Goal: Transaction & Acquisition: Purchase product/service

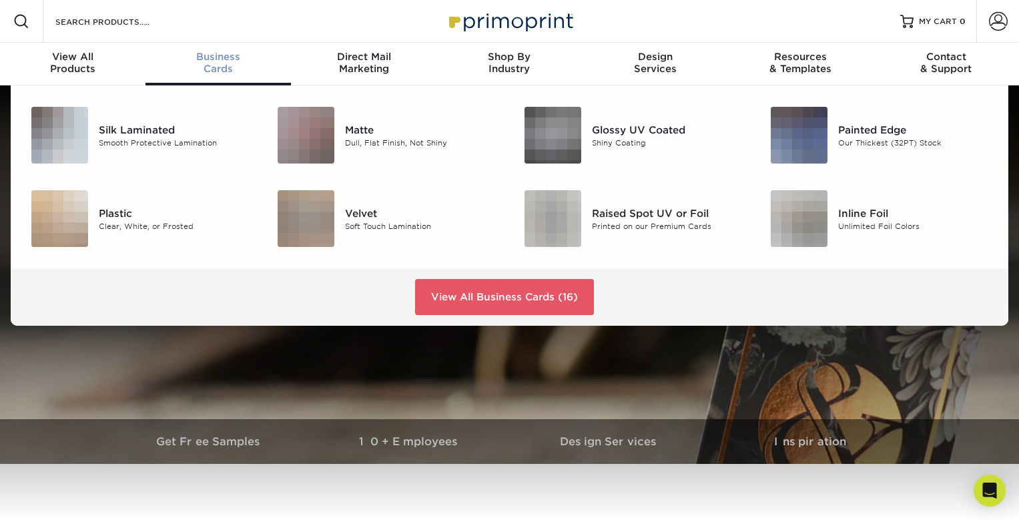
click at [221, 55] on span "Business" at bounding box center [217, 57] width 145 height 12
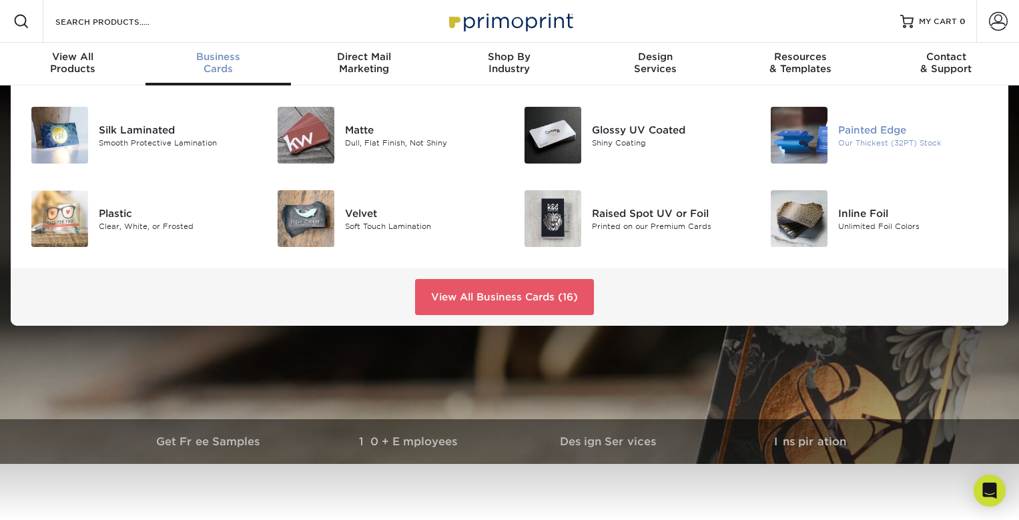
click at [808, 138] on img at bounding box center [799, 135] width 57 height 57
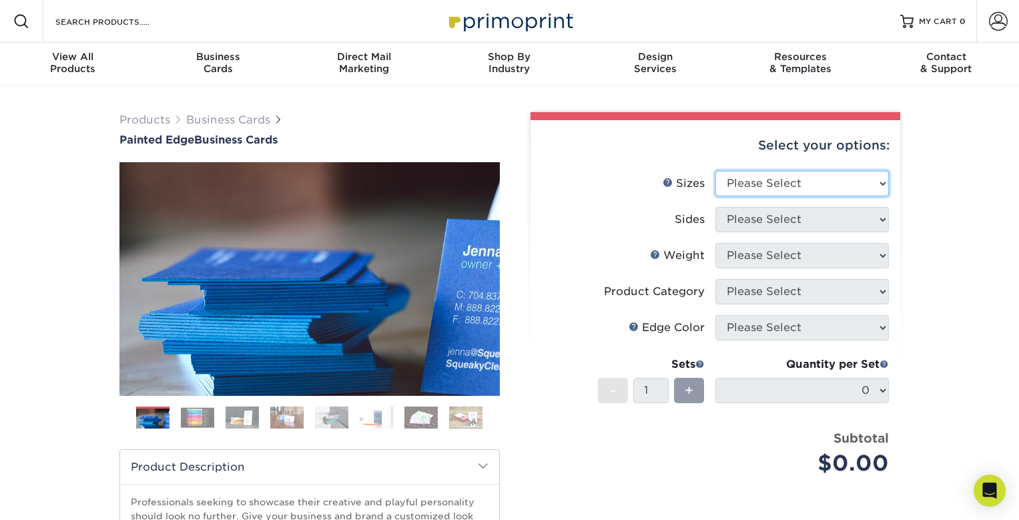
select select "2.00x3.50"
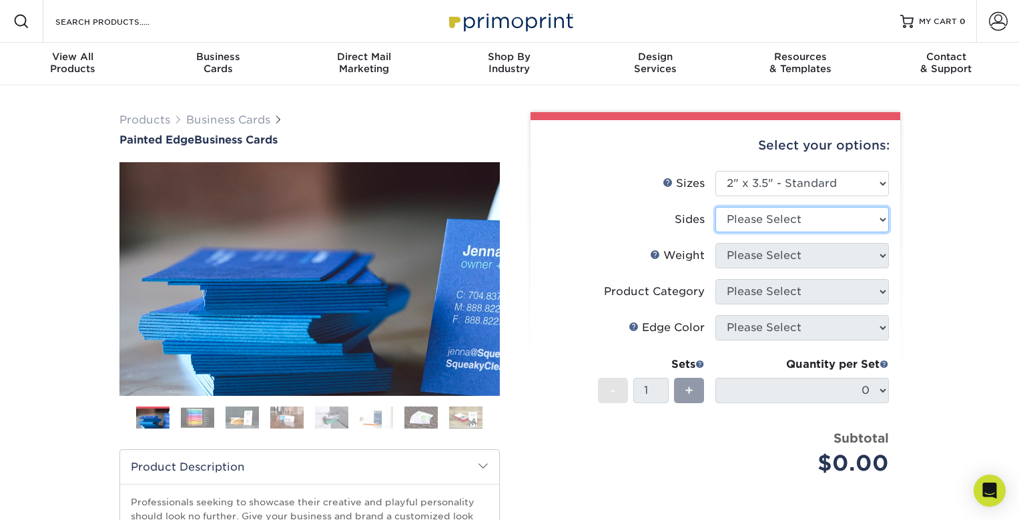
select select "32d3c223-f82c-492b-b915-ba065a00862f"
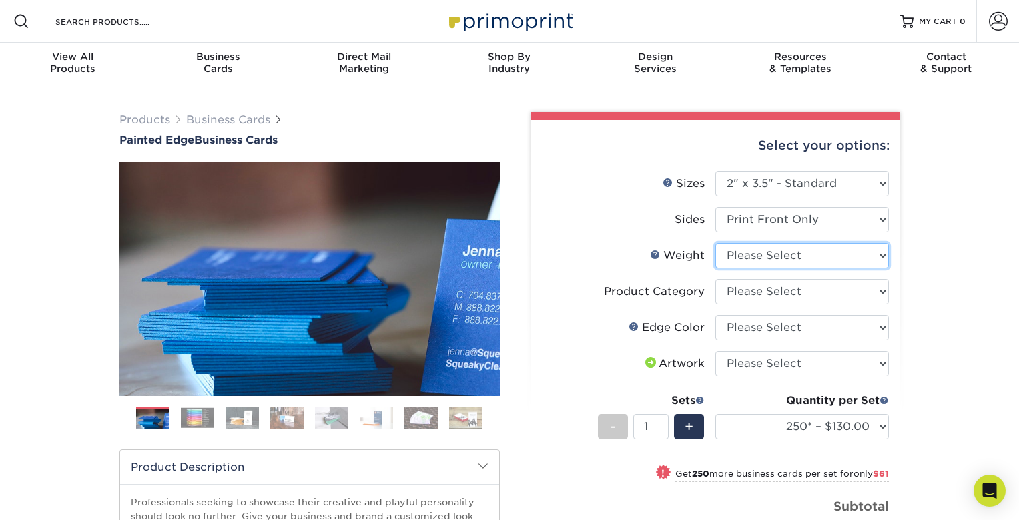
select select "32PTUC"
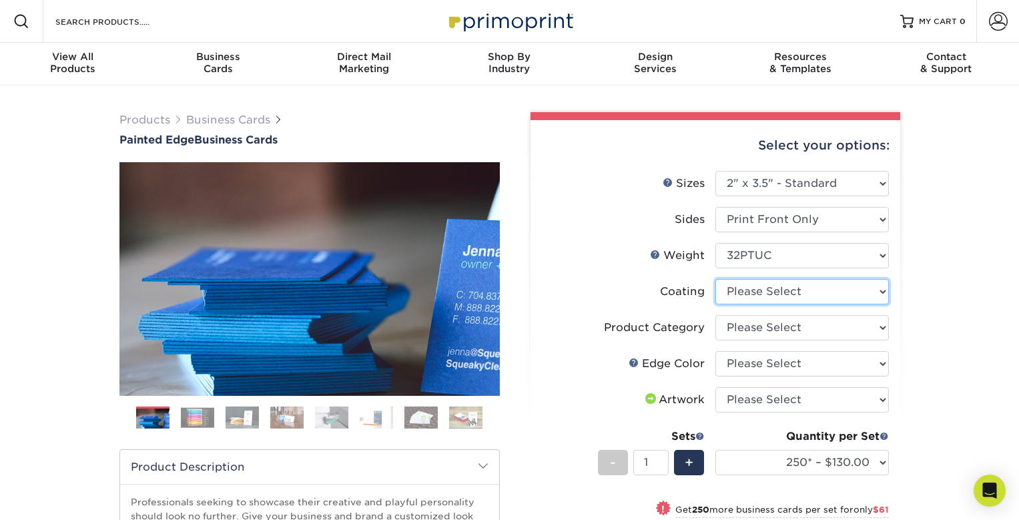
select select "3e7618de-abca-4bda-9f97-8b9129e913d8"
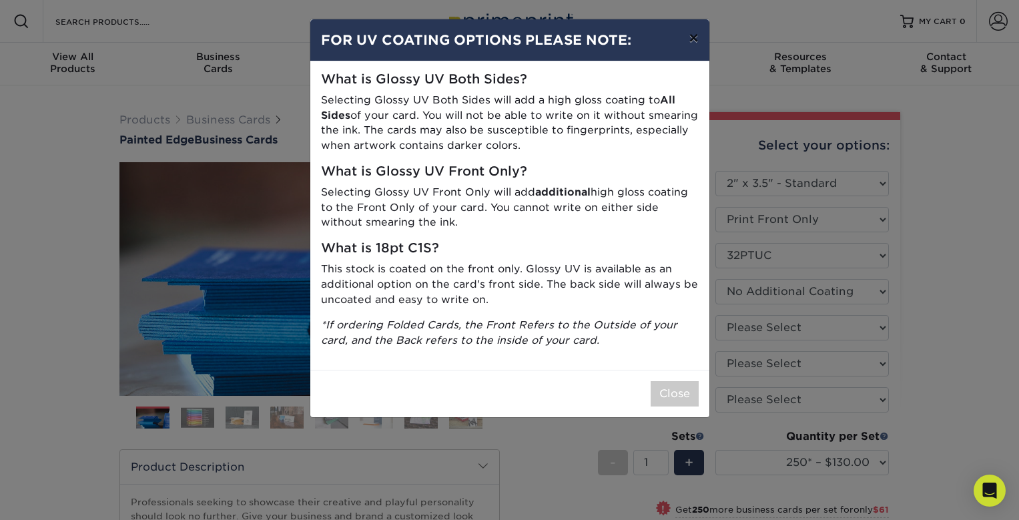
click at [692, 40] on button "×" at bounding box center [693, 37] width 31 height 37
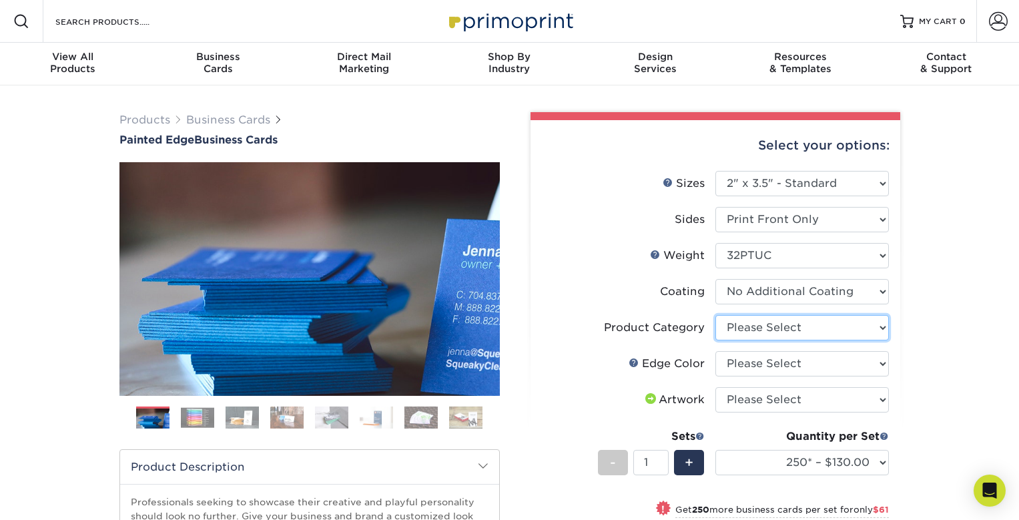
select select "3b5148f1-0588-4f88-a218-97bcfdce65c1"
select select "211cd225-22d2-46f5-b9be-c5fa0d34557d"
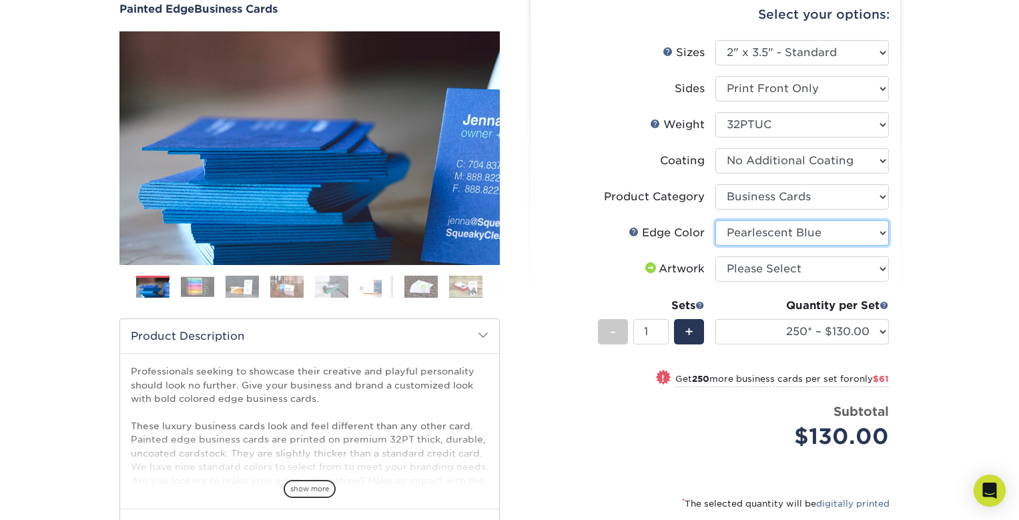
scroll to position [142, 0]
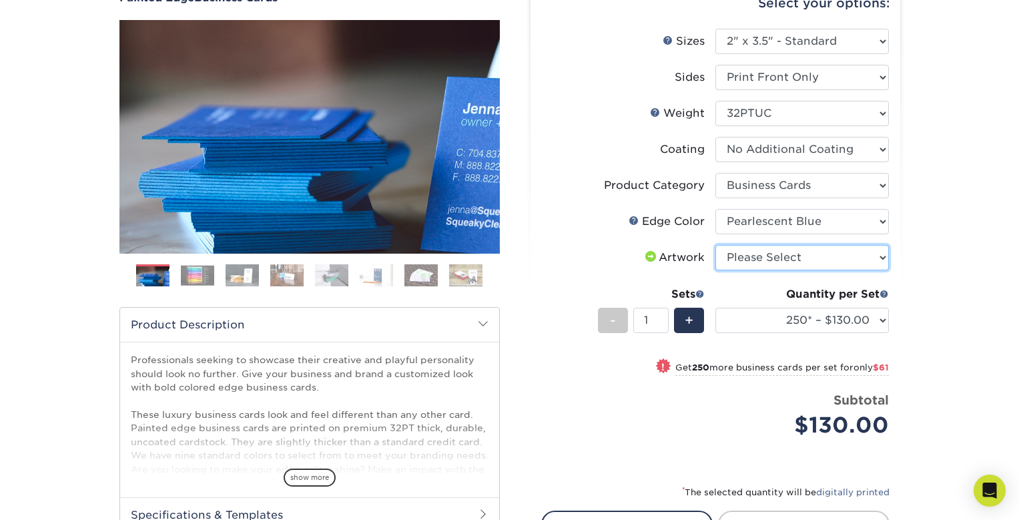
select select "upload"
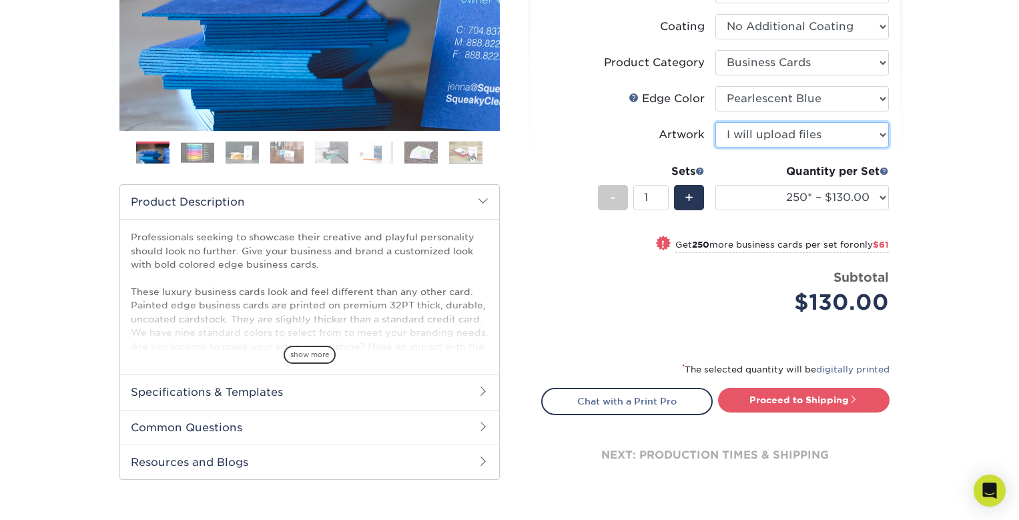
scroll to position [298, 0]
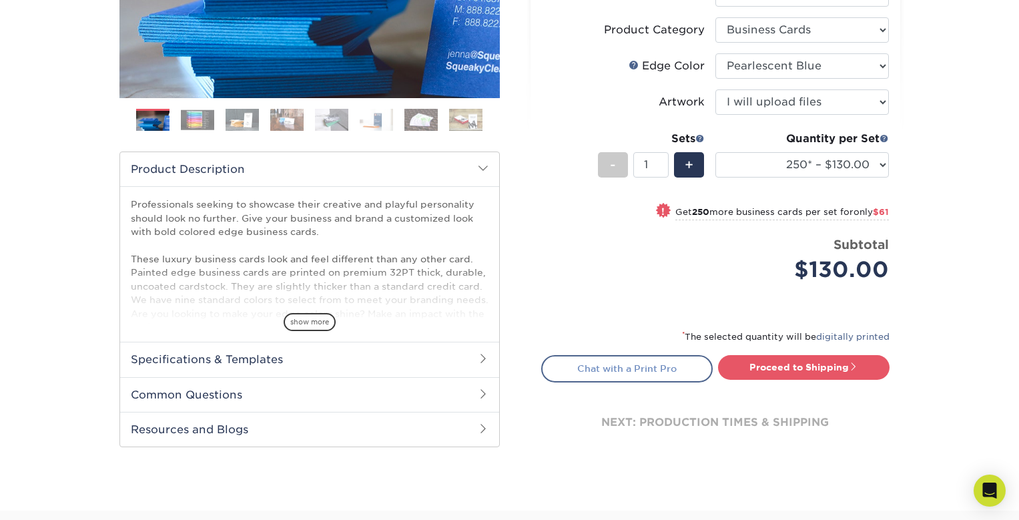
click at [649, 364] on link "Chat with a Print Pro" at bounding box center [626, 368] width 171 height 27
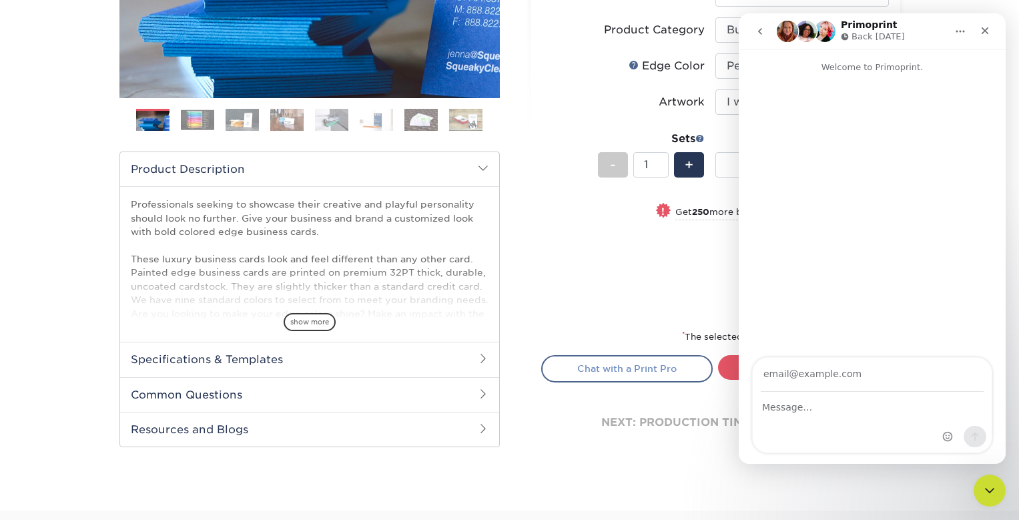
scroll to position [0, 0]
click at [550, 254] on div "Price per set $130.00" at bounding box center [628, 261] width 173 height 51
click at [236, 362] on h2 "Specifications & Templates" at bounding box center [309, 359] width 379 height 35
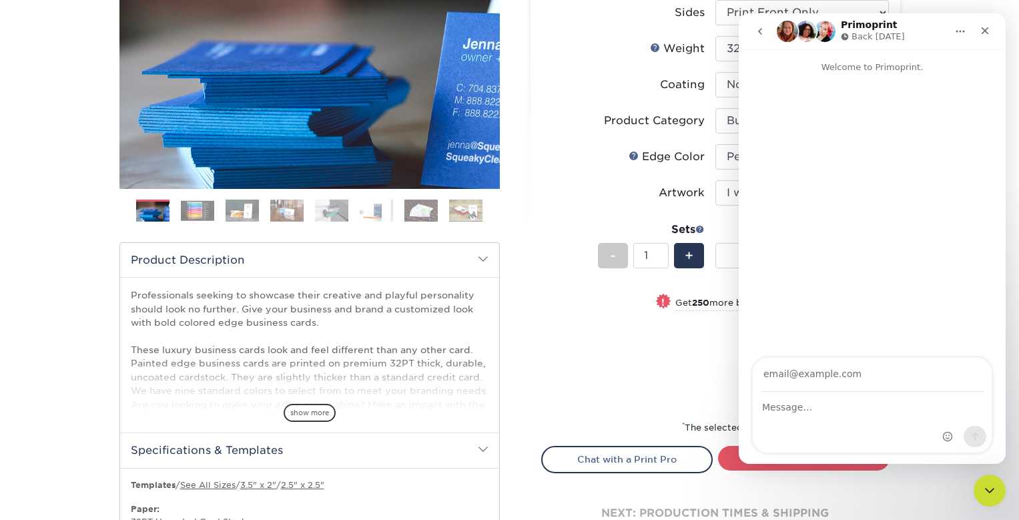
scroll to position [207, 0]
click at [307, 410] on span "show more" at bounding box center [310, 413] width 52 height 18
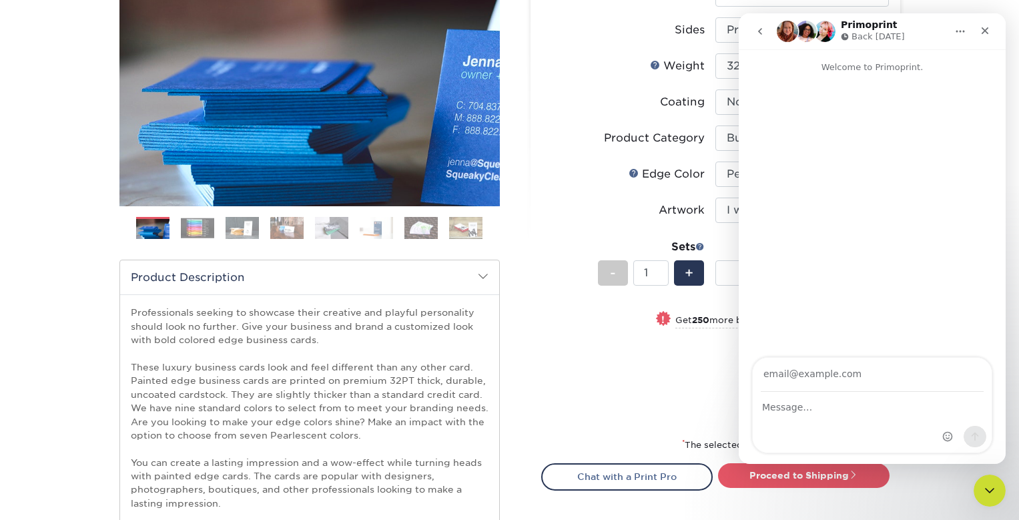
scroll to position [148, 0]
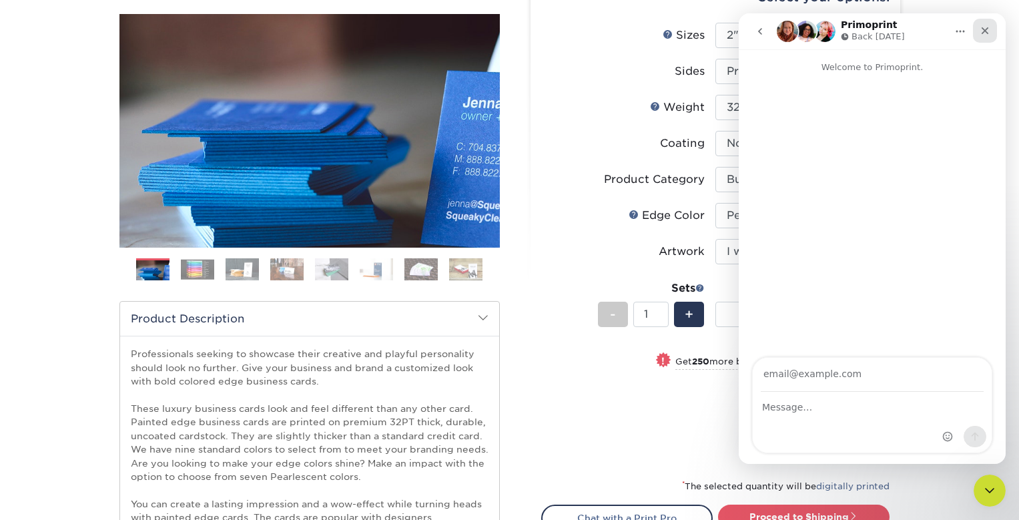
click at [990, 28] on icon "Close" at bounding box center [985, 30] width 11 height 11
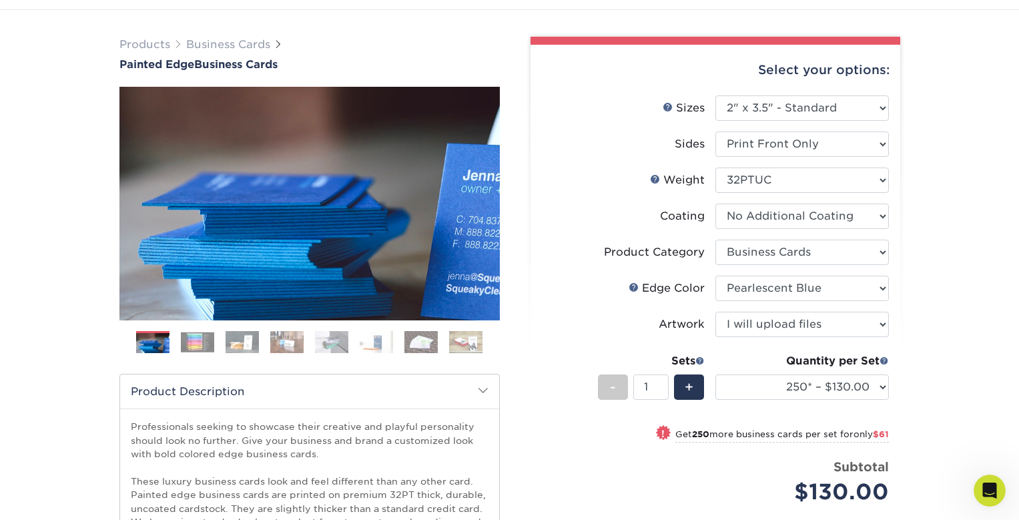
scroll to position [130, 0]
